Goal: Navigation & Orientation: Find specific page/section

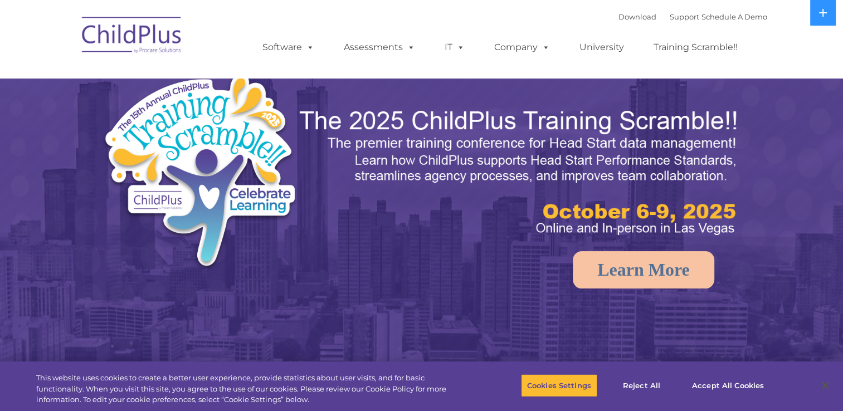
select select "MEDIUM"
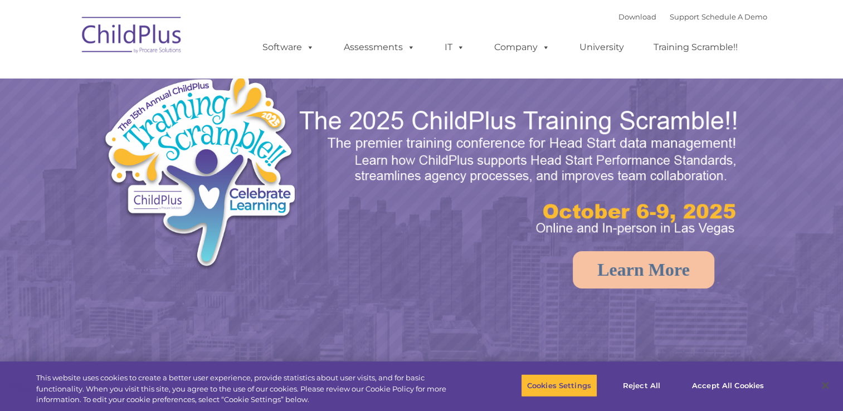
select select "MEDIUM"
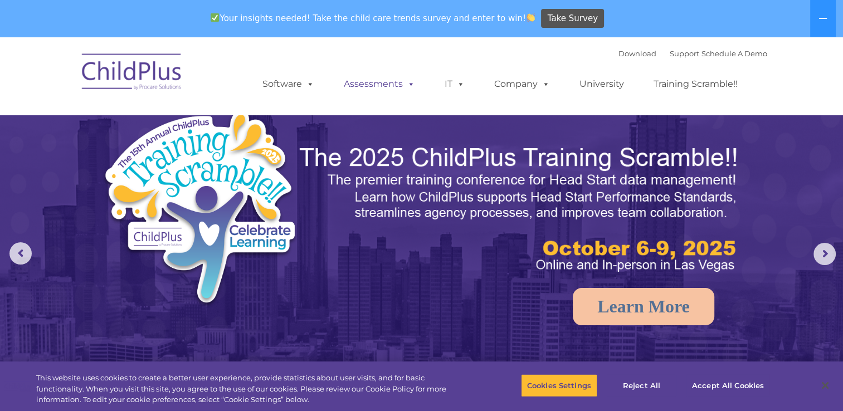
click at [378, 91] on link "Assessments" at bounding box center [380, 84] width 94 height 22
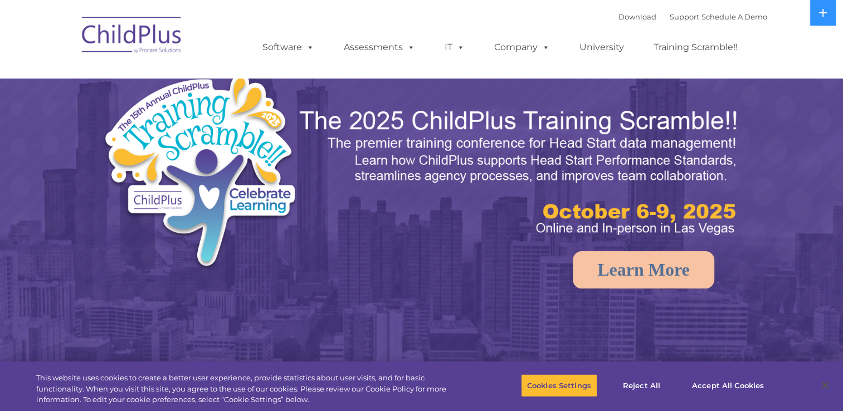
select select "MEDIUM"
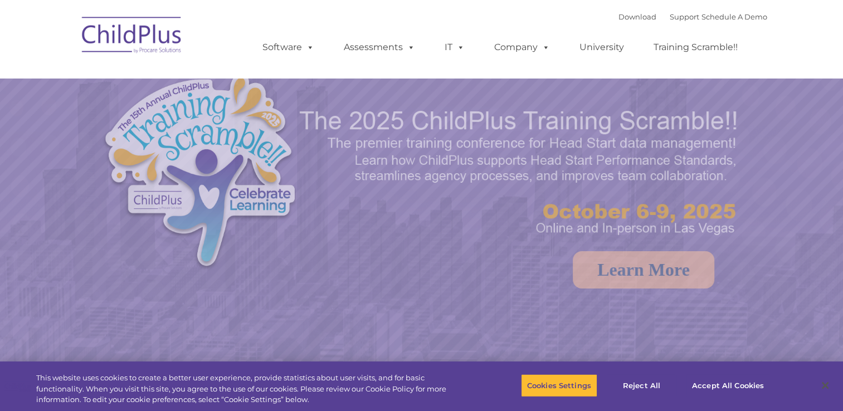
select select "MEDIUM"
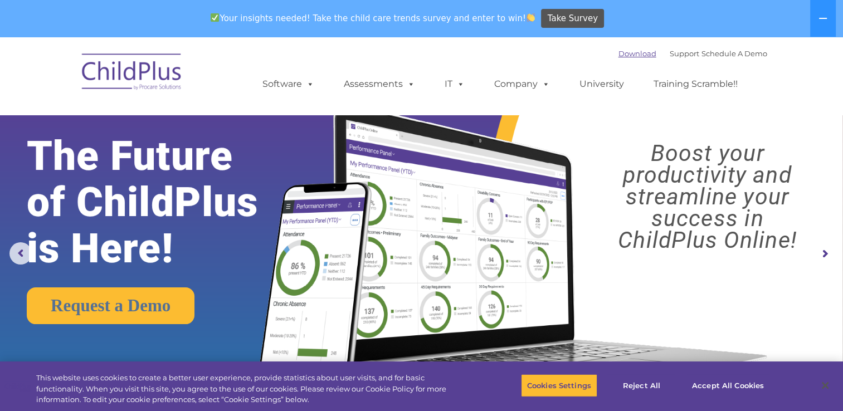
click at [623, 54] on link "Download" at bounding box center [638, 53] width 38 height 9
